Goal: Find specific page/section: Find specific page/section

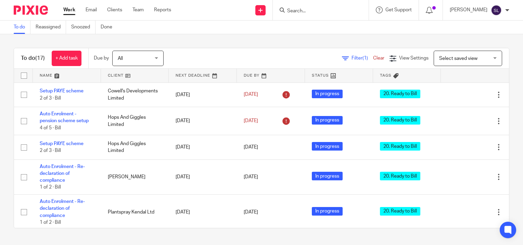
click at [312, 9] on input "Search" at bounding box center [318, 11] width 62 height 6
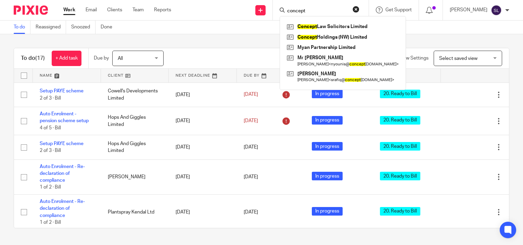
type input "concept"
click button "submit" at bounding box center [0, 0] width 0 height 0
click at [333, 23] on link at bounding box center [342, 27] width 115 height 10
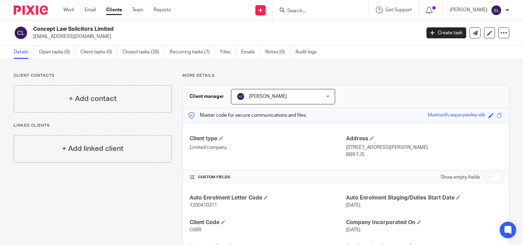
drag, startPoint x: 174, startPoint y: 51, endPoint x: 175, endPoint y: 73, distance: 22.0
click at [174, 51] on link "Recurring tasks (7)" at bounding box center [193, 52] width 46 height 13
